Goal: Browse casually

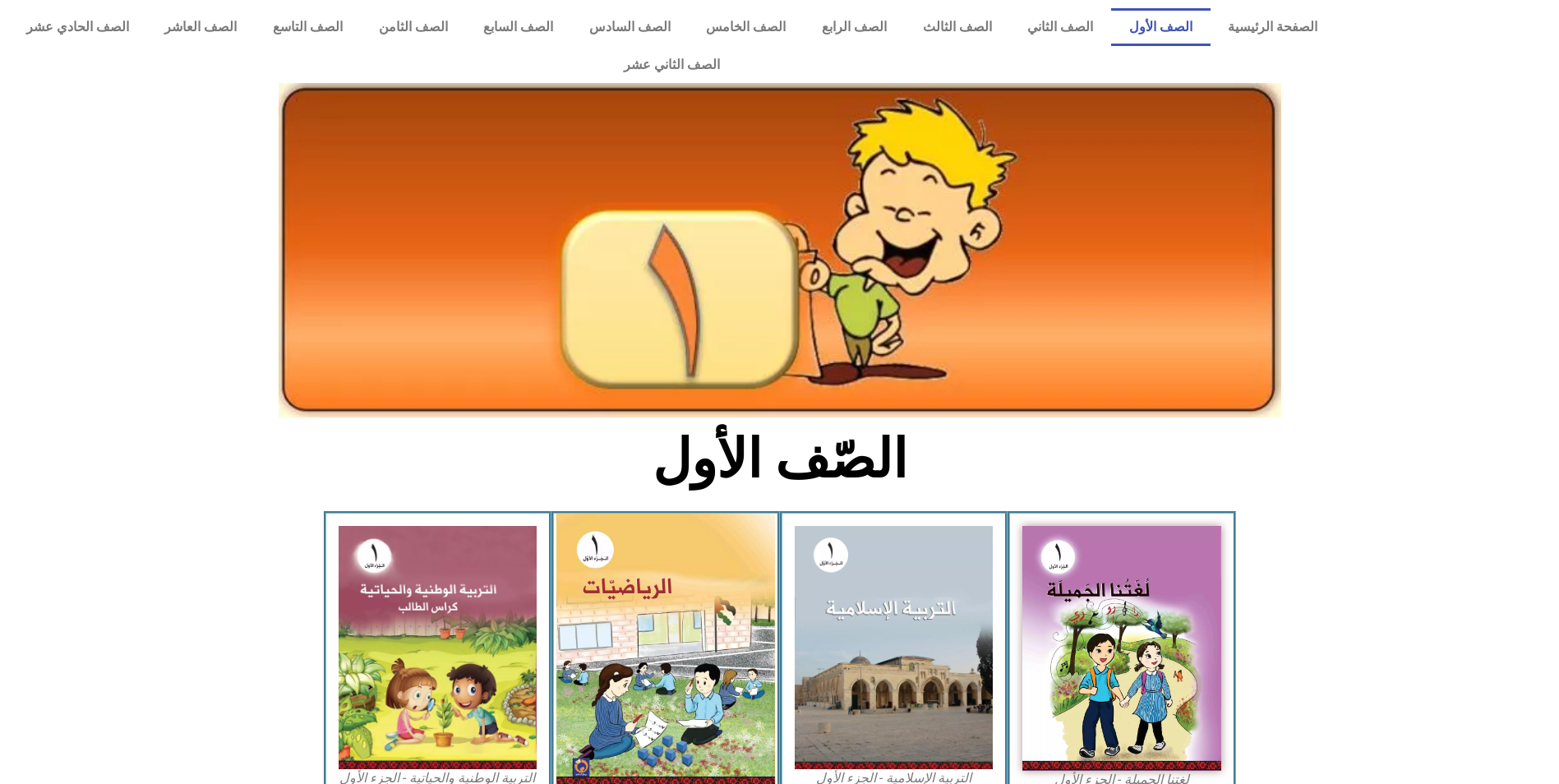
click at [633, 546] on img at bounding box center [664, 651] width 218 height 274
click at [589, 529] on img at bounding box center [664, 651] width 218 height 274
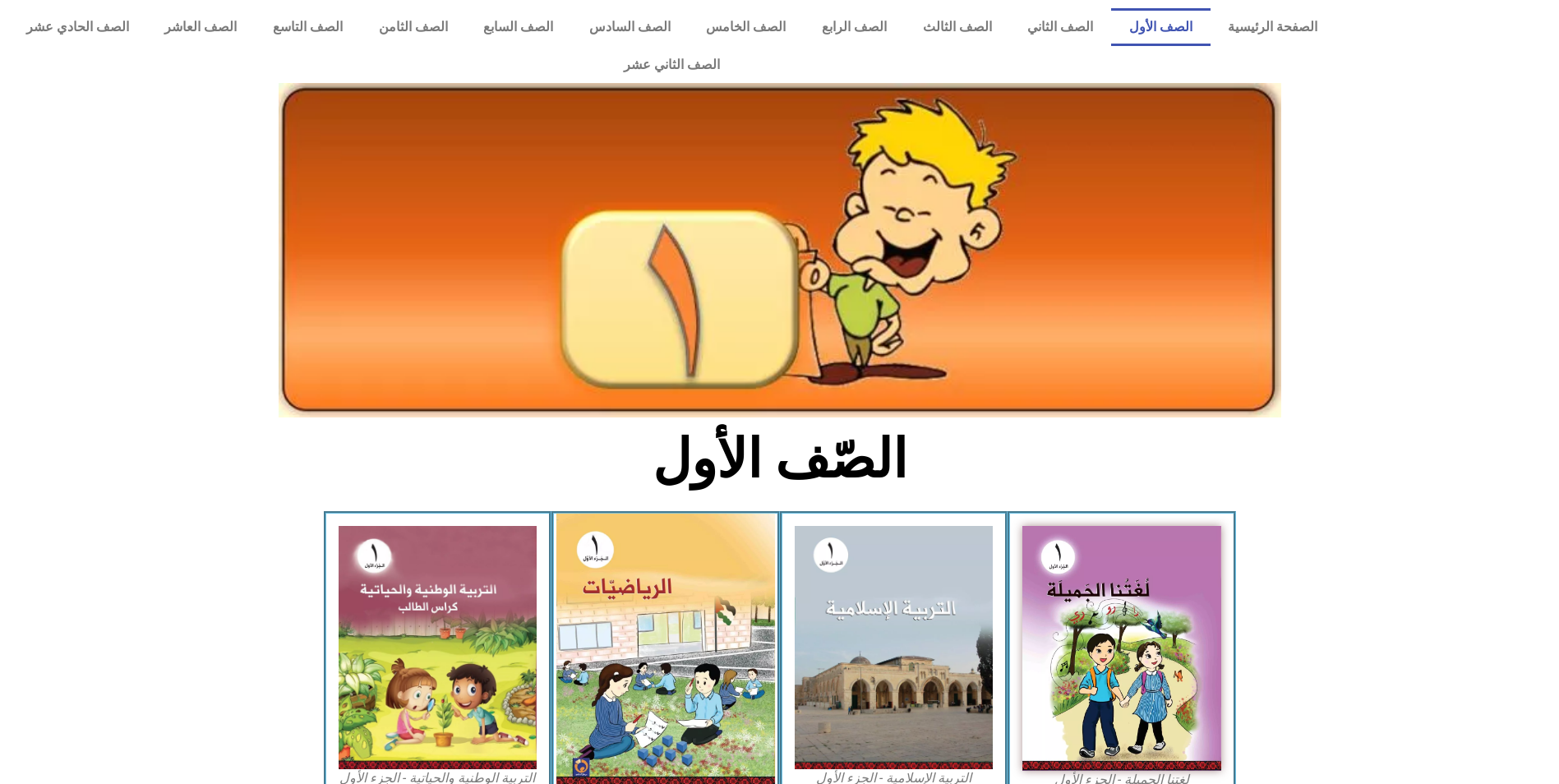
click at [589, 529] on img at bounding box center [664, 651] width 218 height 274
drag, startPoint x: 589, startPoint y: 529, endPoint x: 583, endPoint y: 522, distance: 9.2
click at [585, 524] on img at bounding box center [664, 651] width 218 height 274
click at [583, 522] on img at bounding box center [664, 651] width 218 height 274
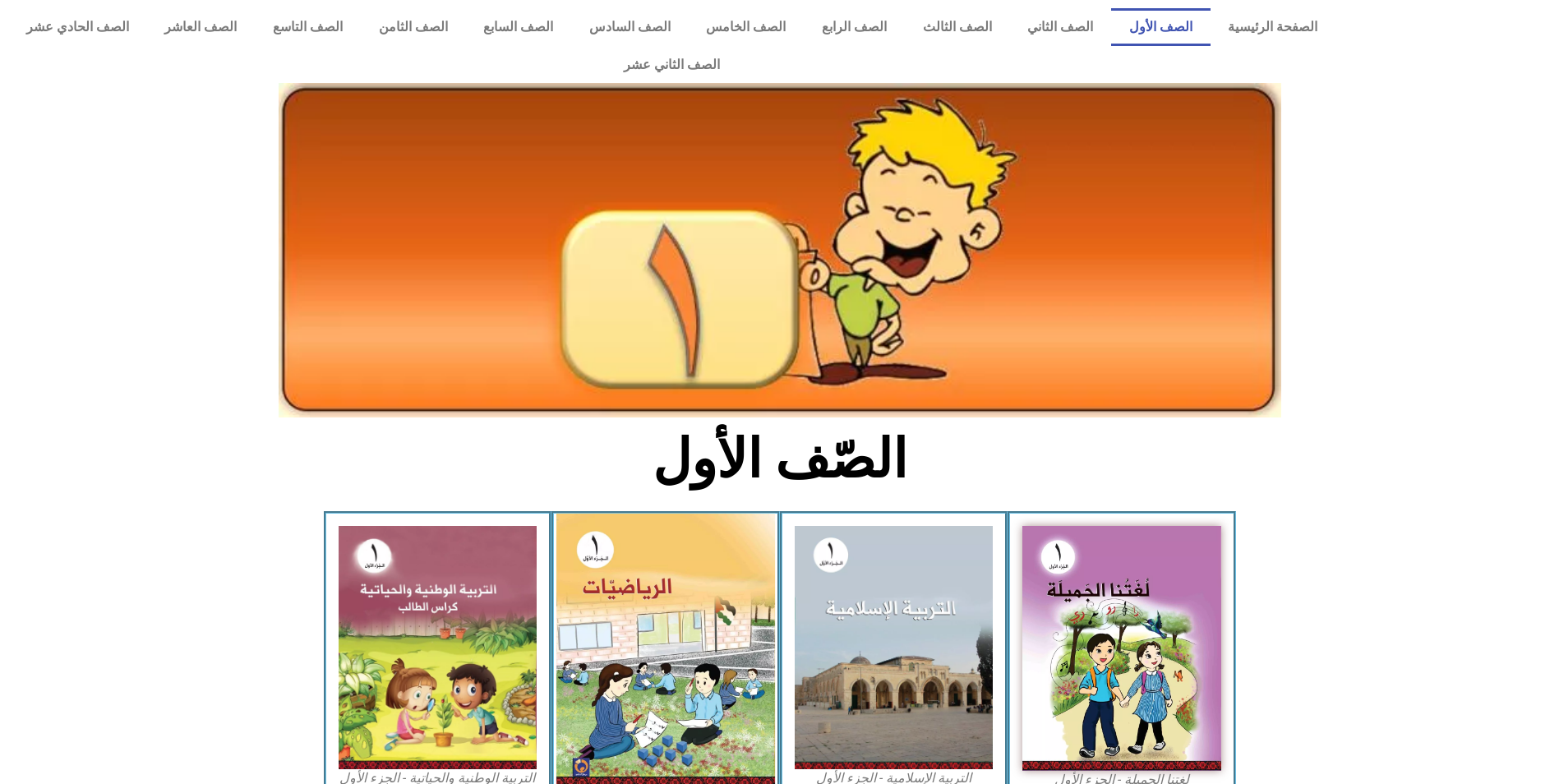
click at [599, 534] on img at bounding box center [664, 651] width 218 height 274
click at [602, 534] on img at bounding box center [664, 651] width 218 height 274
click at [604, 533] on img at bounding box center [664, 651] width 218 height 274
click at [604, 531] on img at bounding box center [664, 651] width 218 height 274
